Goal: Find specific page/section: Find specific page/section

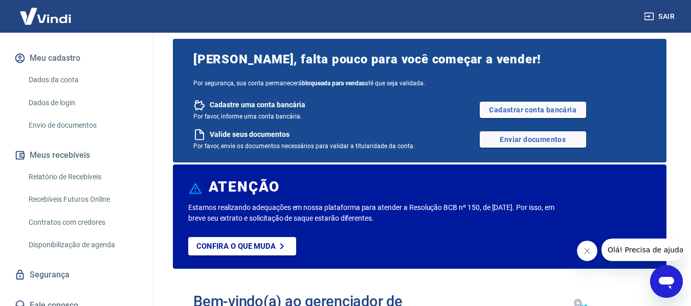
scroll to position [60, 0]
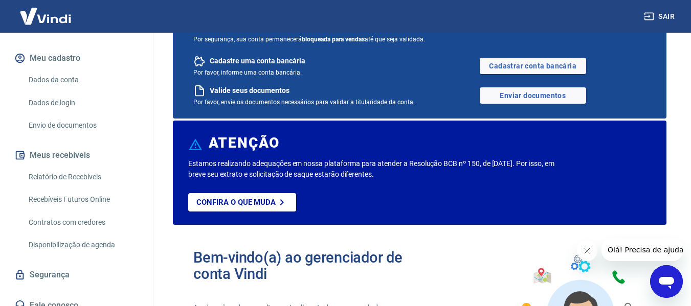
click at [64, 264] on link "Segurança" at bounding box center [76, 275] width 128 height 23
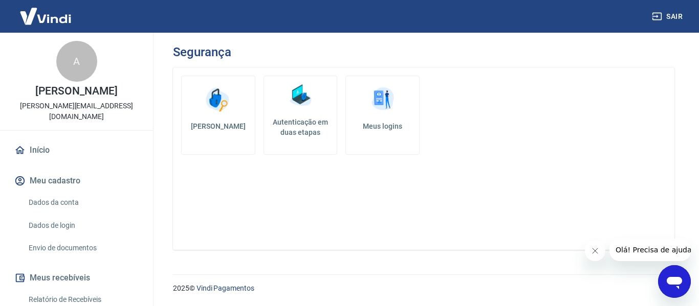
click at [78, 98] on div "A [PERSON_NAME] [PERSON_NAME][EMAIL_ADDRESS][DOMAIN_NAME]" at bounding box center [76, 82] width 153 height 98
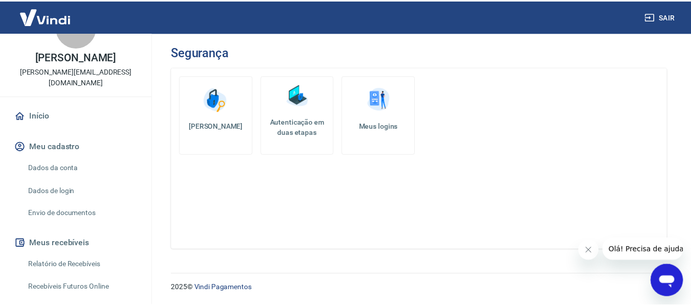
scroll to position [123, 0]
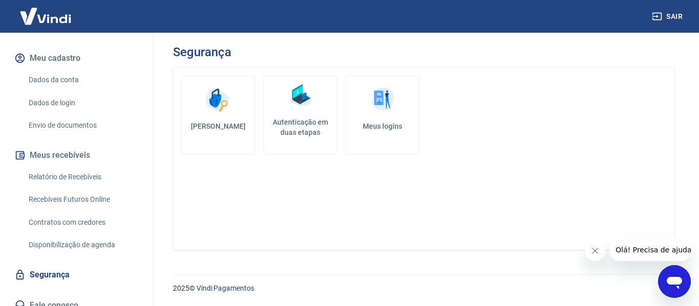
click at [50, 297] on link "Fale conosco" at bounding box center [76, 306] width 128 height 23
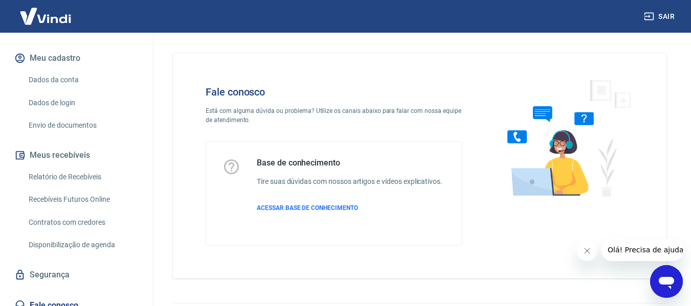
click at [27, 10] on img at bounding box center [45, 16] width 66 height 31
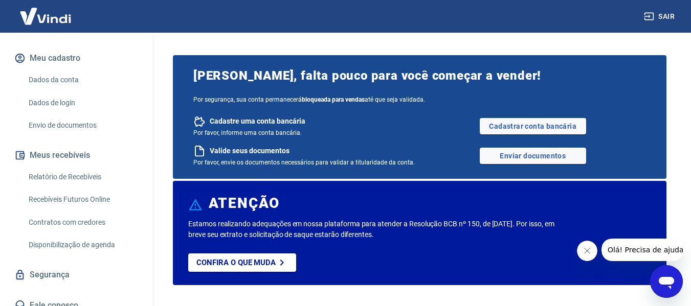
click at [48, 17] on img at bounding box center [45, 16] width 66 height 31
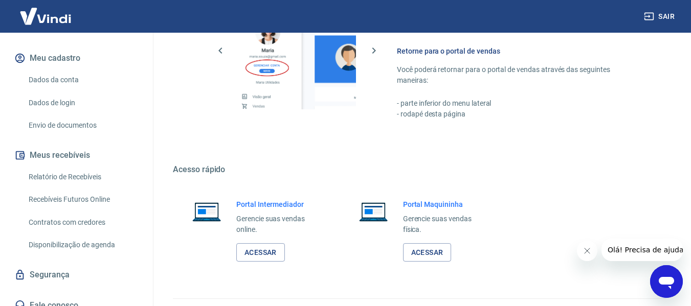
scroll to position [765, 0]
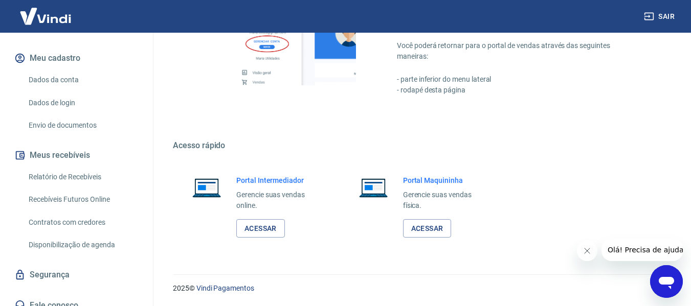
click at [268, 239] on div "Portal Intermediador Gerencie suas vendas online. Acessar" at bounding box center [253, 206] width 161 height 87
click at [270, 232] on link "Acessar" at bounding box center [260, 228] width 49 height 19
